Goal: Find specific page/section: Find specific page/section

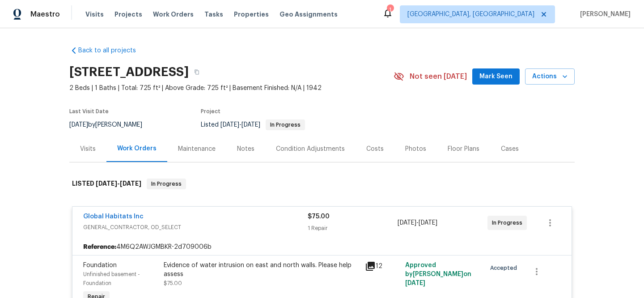
scroll to position [73, 0]
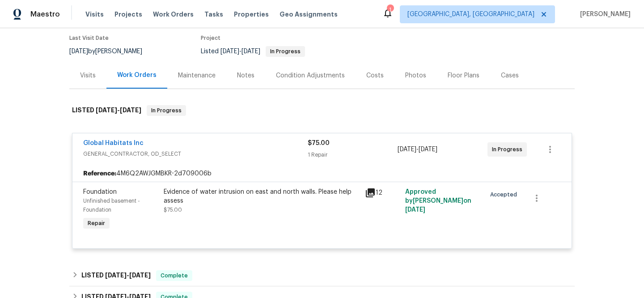
click at [246, 19] on div "Visits Projects Work Orders Tasks Properties Geo Assignments" at bounding box center [216, 14] width 263 height 18
click at [239, 11] on span "Properties" at bounding box center [251, 14] width 35 height 9
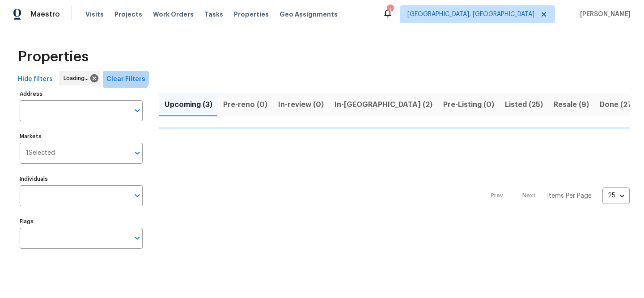
click at [122, 73] on button "Clear Filters" at bounding box center [126, 79] width 46 height 17
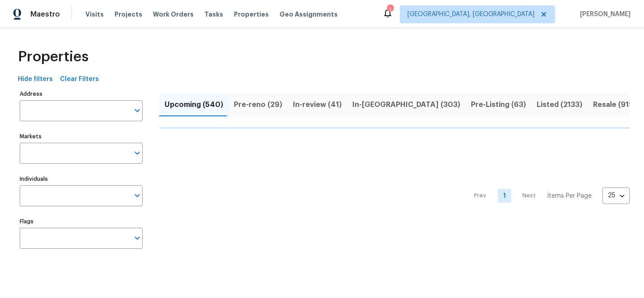
click at [80, 116] on input "Address" at bounding box center [75, 110] width 110 height 21
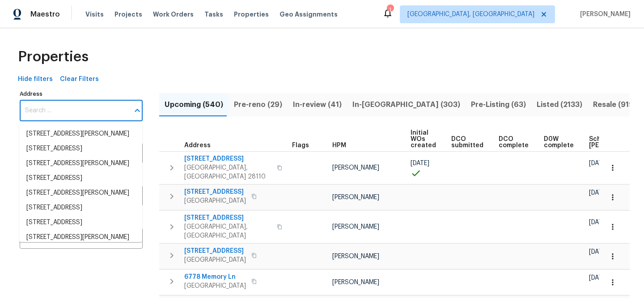
click at [80, 116] on input "Address" at bounding box center [75, 110] width 110 height 21
paste input "9540 Foster St"
type input "9540 Foster St"
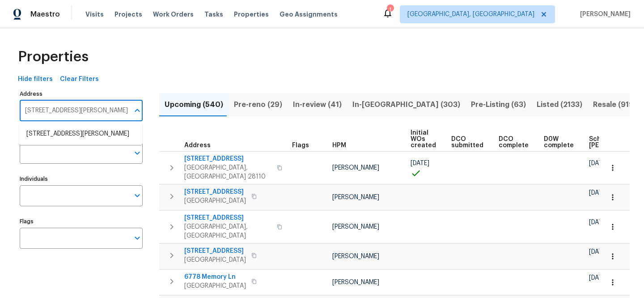
click at [88, 132] on li "9540 Foster St Overland Park KS 66212" at bounding box center [80, 134] width 123 height 15
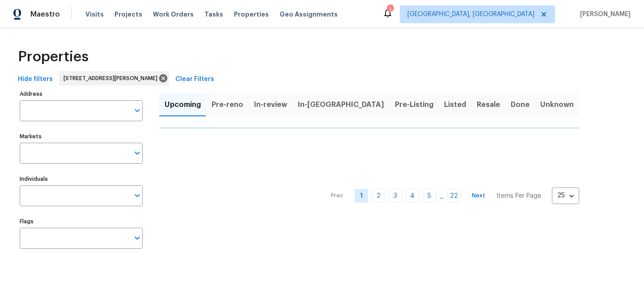
type input "9540 Foster St Overland Park KS 66212"
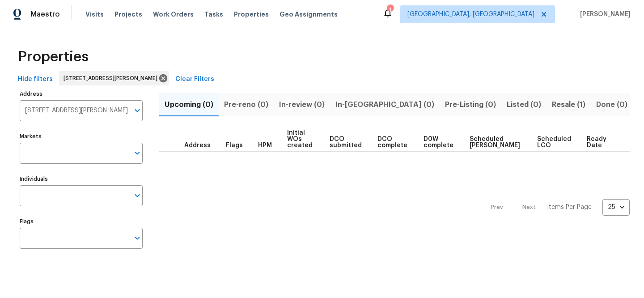
click at [552, 106] on span "Resale (1)" at bounding box center [569, 104] width 34 height 13
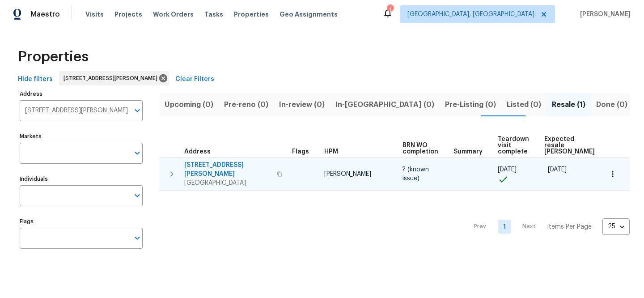
click at [222, 161] on span "9540 Foster St" at bounding box center [227, 170] width 87 height 18
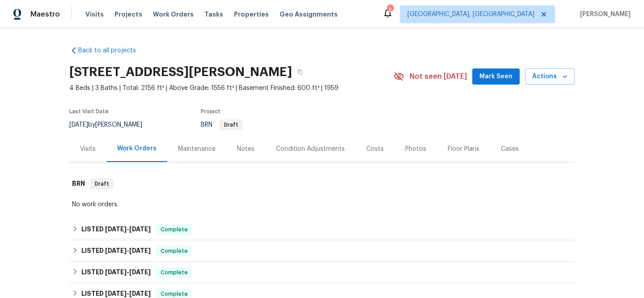
click at [89, 145] on div "Visits" at bounding box center [88, 149] width 16 height 9
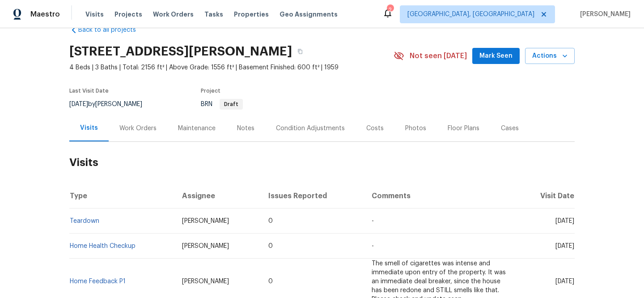
scroll to position [68, 0]
